Goal: Information Seeking & Learning: Find specific fact

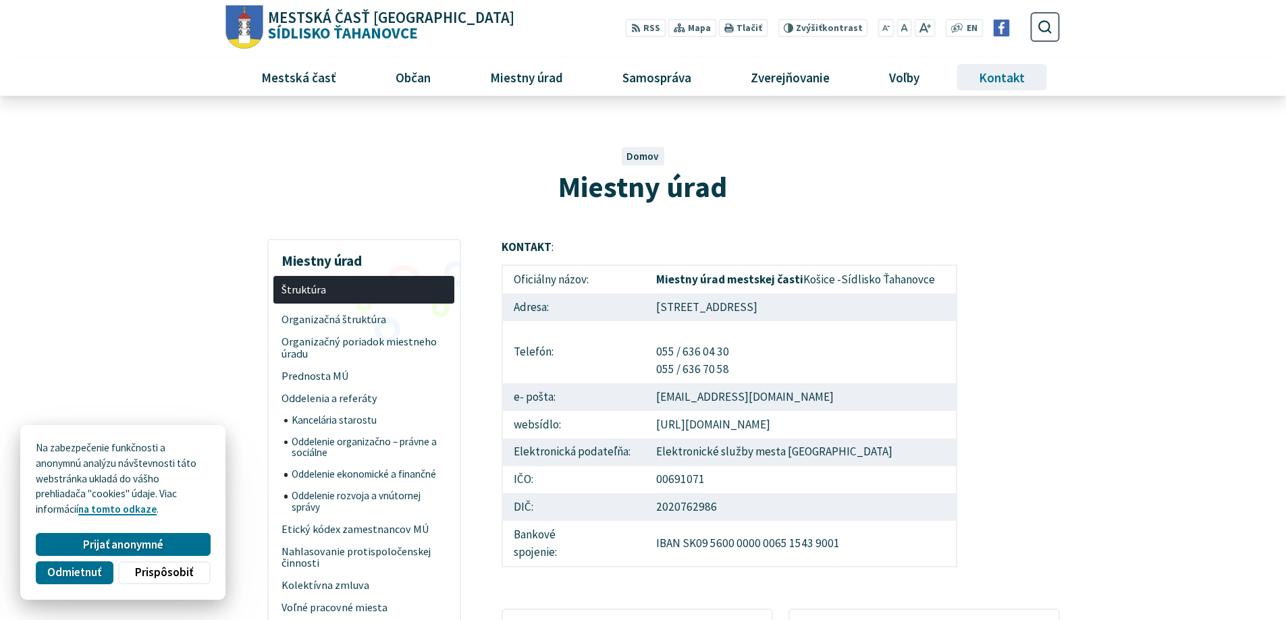
click at [1020, 72] on span "Kontakt" at bounding box center [1002, 77] width 56 height 36
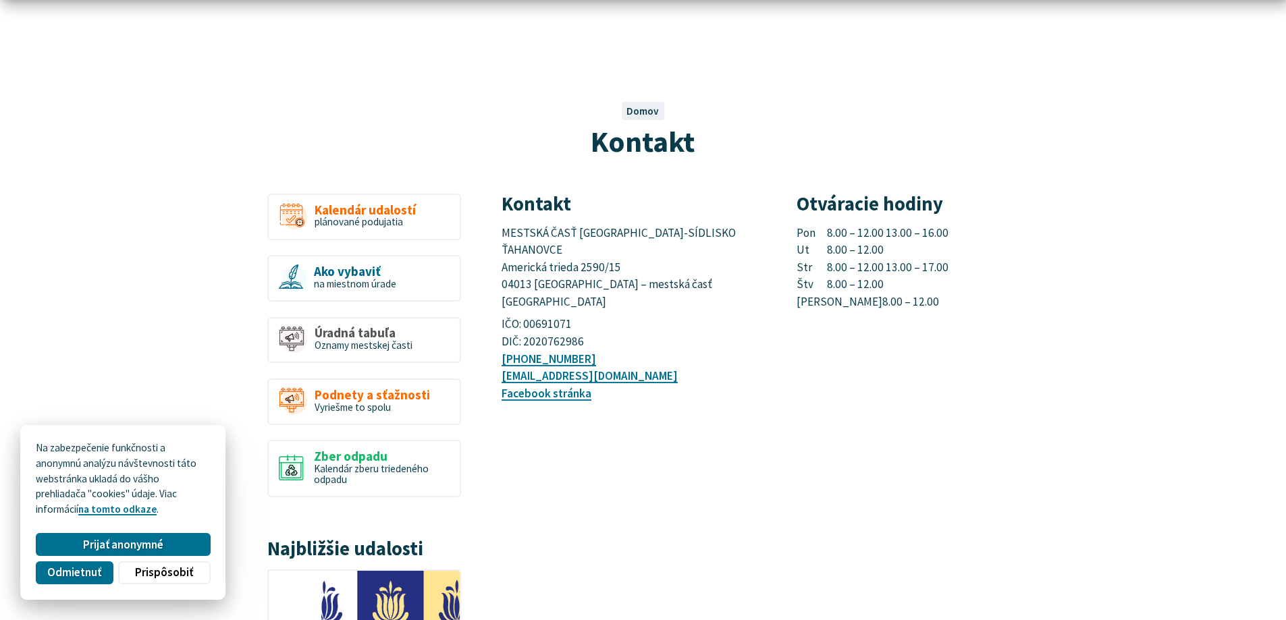
scroll to position [67, 0]
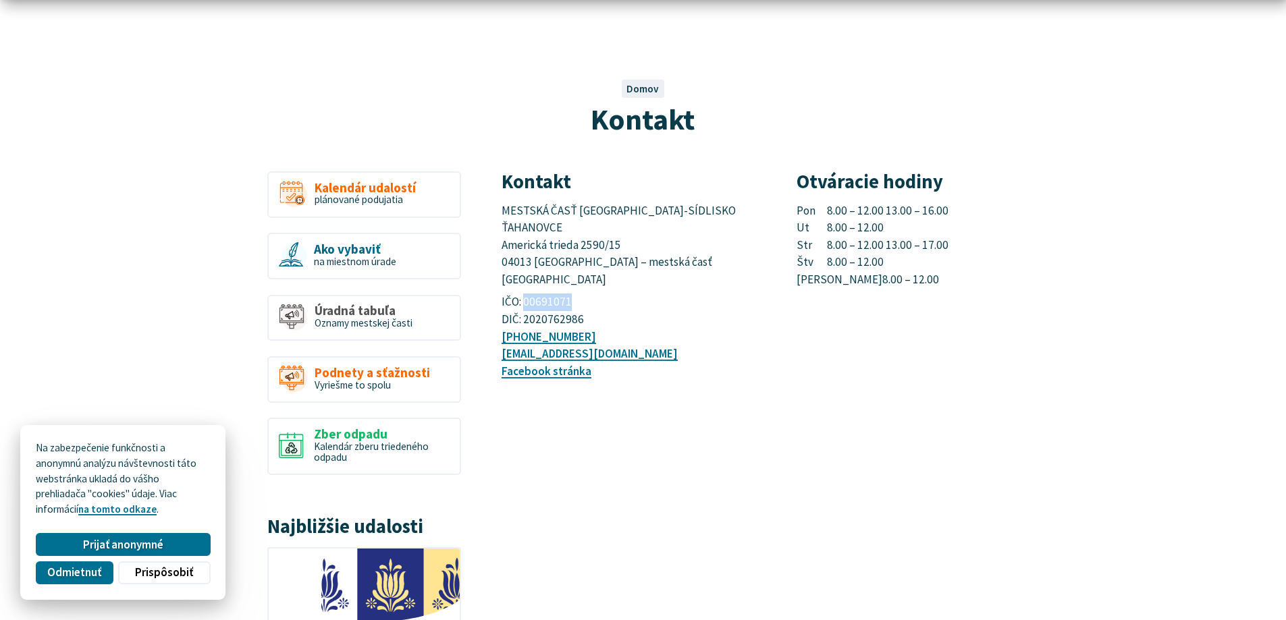
drag, startPoint x: 568, startPoint y: 265, endPoint x: 526, endPoint y: 264, distance: 42.5
click at [526, 294] on p "IČO: 00691071 DIČ: 2020762986" at bounding box center [632, 311] width 263 height 34
copy p "00691071"
